Goal: Information Seeking & Learning: Learn about a topic

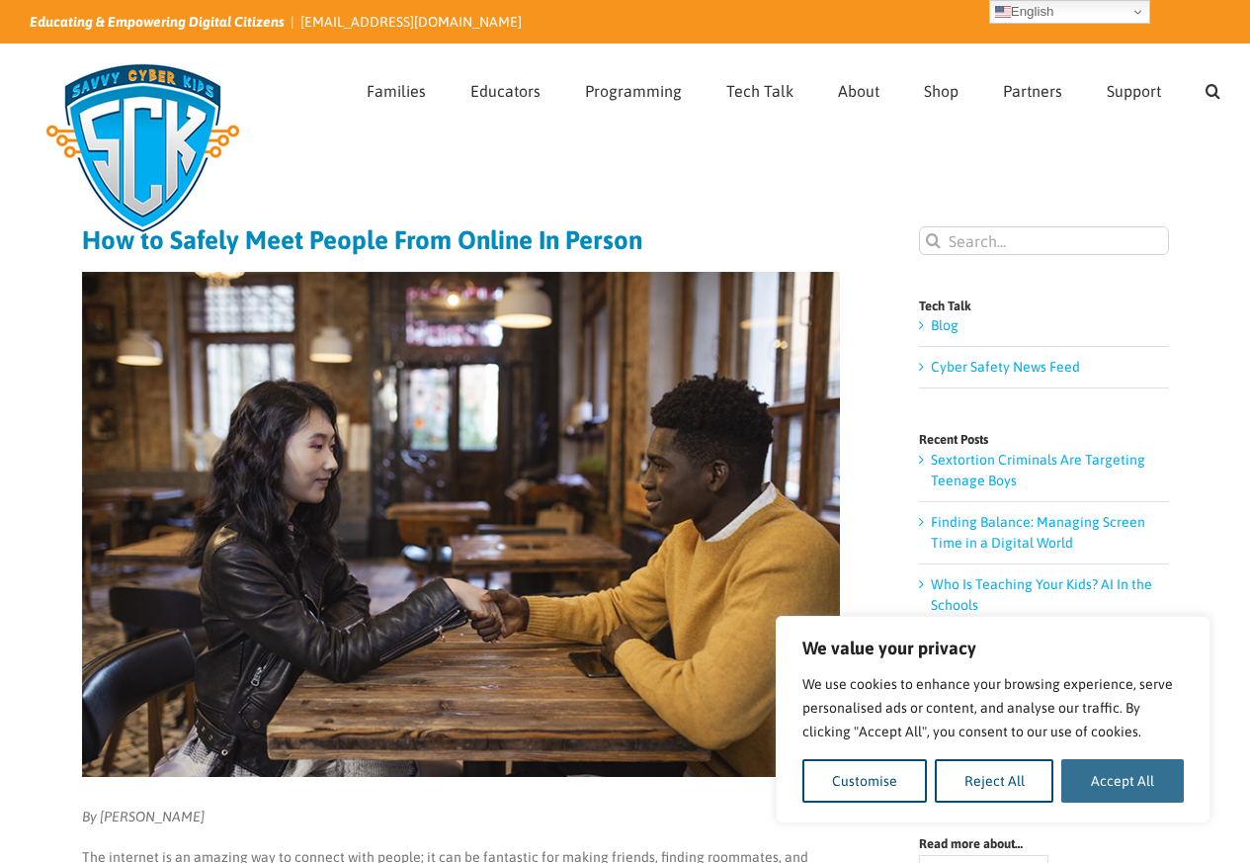
click at [1118, 786] on button "Accept All" at bounding box center [1122, 780] width 123 height 43
checkbox input "true"
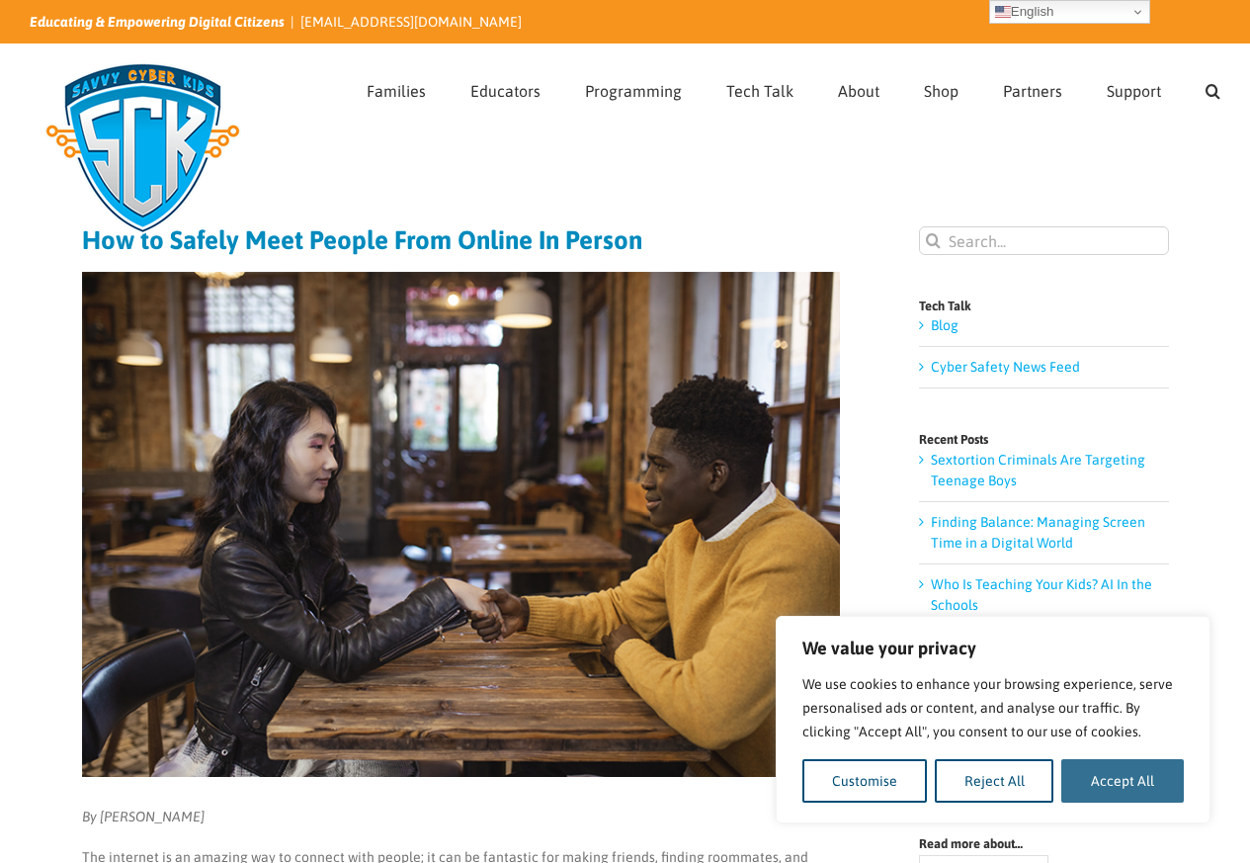
checkbox input "true"
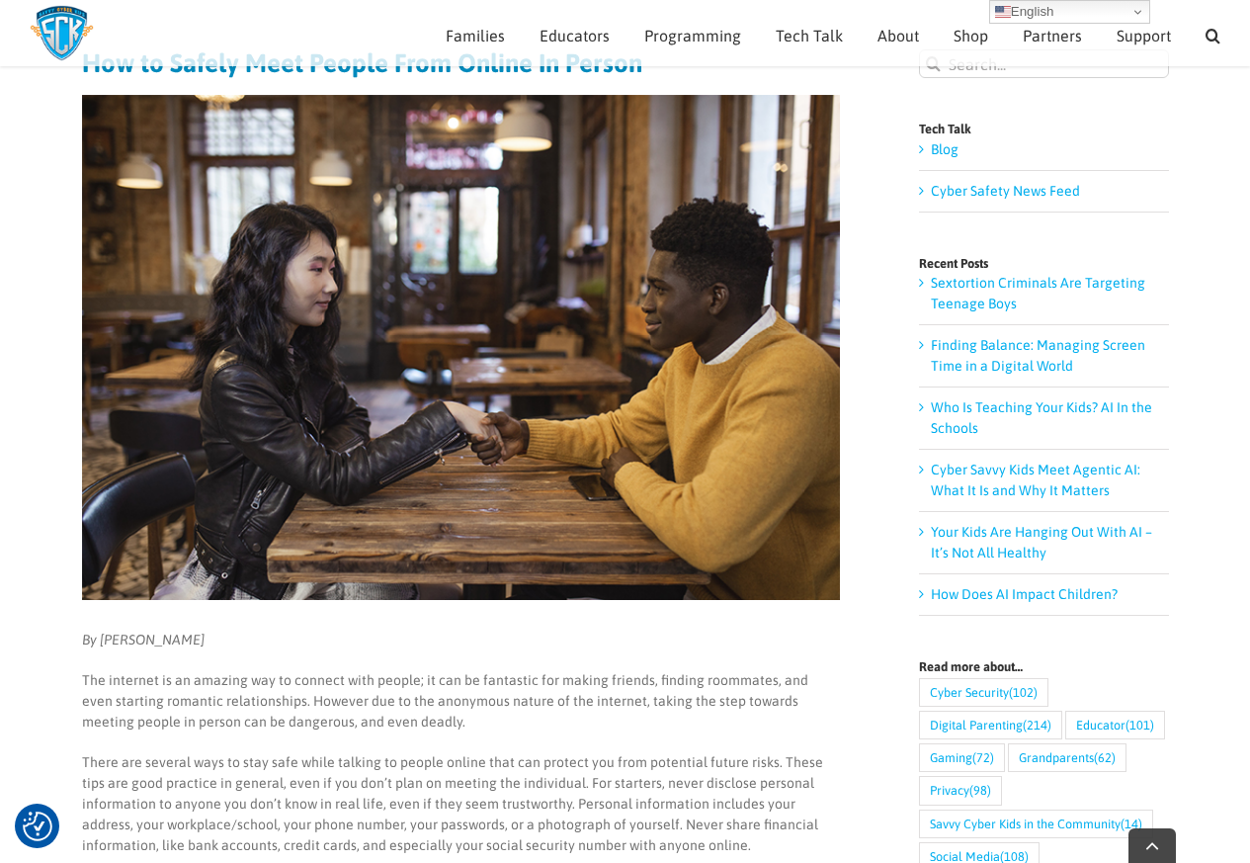
scroll to position [694, 0]
